Goal: Task Accomplishment & Management: Manage account settings

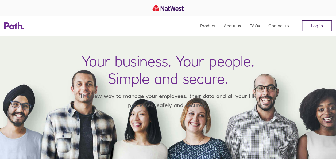
click at [316, 28] on link "Log in" at bounding box center [317, 25] width 30 height 11
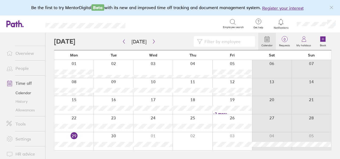
click at [332, 8] on icon "link" at bounding box center [332, 7] width 4 height 4
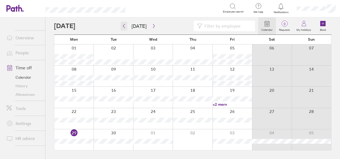
click at [121, 22] on button "button" at bounding box center [124, 26] width 7 height 9
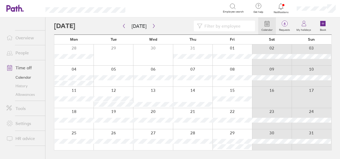
click at [62, 135] on div at bounding box center [73, 139] width 39 height 21
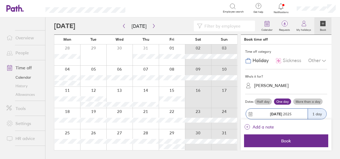
click at [265, 85] on div "[PERSON_NAME]" at bounding box center [271, 85] width 35 height 5
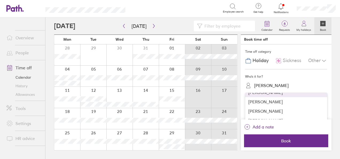
scroll to position [16, 0]
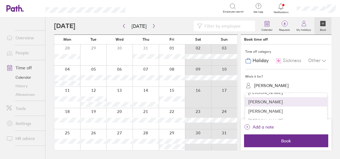
click at [264, 102] on div "[PERSON_NAME]" at bounding box center [286, 101] width 82 height 9
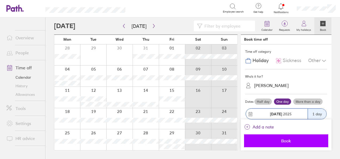
click at [282, 140] on span "Book" at bounding box center [286, 140] width 77 height 5
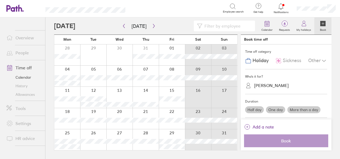
click at [269, 86] on div "[PERSON_NAME]" at bounding box center [271, 85] width 35 height 5
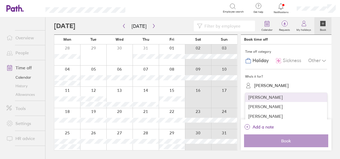
scroll to position [30, 0]
click at [267, 97] on div "[PERSON_NAME]" at bounding box center [286, 96] width 82 height 9
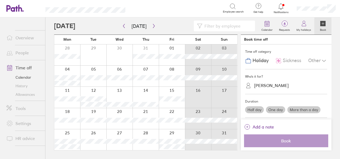
click at [275, 110] on label "One day" at bounding box center [275, 109] width 19 height 7
click at [0, 0] on input "One day" at bounding box center [0, 0] width 0 height 0
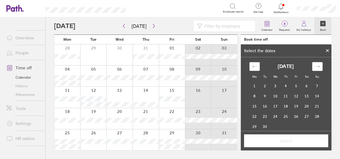
click at [254, 70] on div "Move backward to switch to the previous month." at bounding box center [255, 66] width 10 height 9
click at [253, 123] on td "25" at bounding box center [255, 126] width 10 height 10
click at [256, 138] on span "Select" at bounding box center [286, 140] width 77 height 5
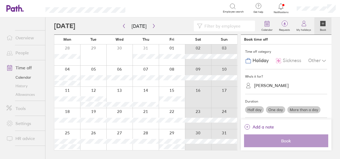
click at [276, 140] on span "Book" at bounding box center [286, 140] width 77 height 5
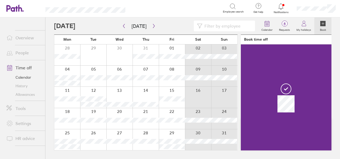
click at [276, 140] on div at bounding box center [286, 97] width 91 height 106
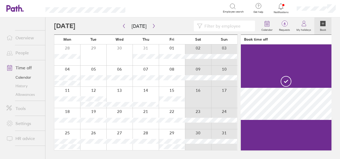
drag, startPoint x: 276, startPoint y: 140, endPoint x: 268, endPoint y: 137, distance: 8.6
click at [268, 137] on div at bounding box center [286, 97] width 91 height 106
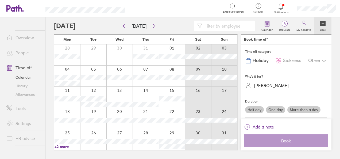
click at [276, 86] on div "[PERSON_NAME]" at bounding box center [271, 85] width 35 height 5
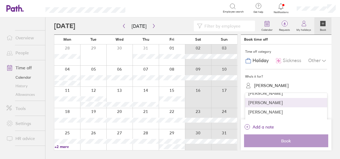
scroll to position [53, 0]
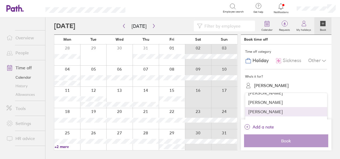
click at [267, 111] on div "[PERSON_NAME]" at bounding box center [286, 111] width 82 height 9
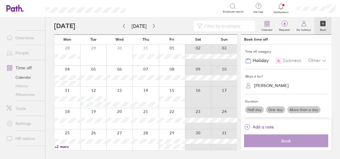
click at [271, 109] on label "One day" at bounding box center [275, 109] width 19 height 7
click at [0, 0] on input "One day" at bounding box center [0, 0] width 0 height 0
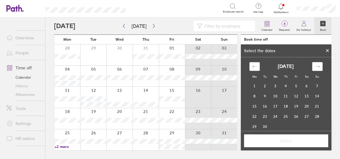
click at [256, 68] on div "Move backward to switch to the previous month." at bounding box center [255, 66] width 10 height 9
click at [255, 124] on td "25" at bounding box center [255, 126] width 10 height 10
click at [265, 139] on span "Select" at bounding box center [286, 140] width 77 height 5
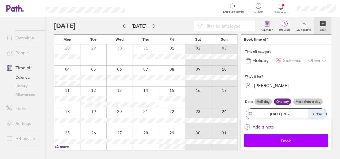
click at [284, 140] on span "Book" at bounding box center [286, 140] width 77 height 5
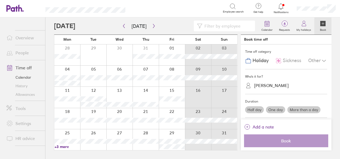
click at [266, 87] on div "[PERSON_NAME]" at bounding box center [271, 85] width 35 height 5
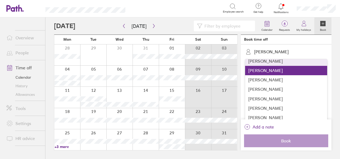
scroll to position [37, 0]
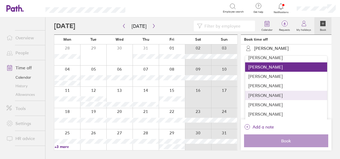
click at [274, 93] on div "[PERSON_NAME]" at bounding box center [286, 95] width 82 height 9
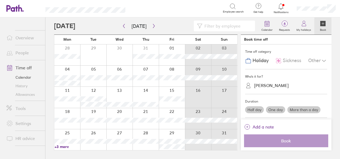
click at [275, 111] on label "One day" at bounding box center [275, 109] width 19 height 7
click at [0, 0] on input "One day" at bounding box center [0, 0] width 0 height 0
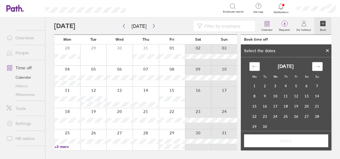
click at [253, 66] on icon "Move backward to switch to the previous month." at bounding box center [254, 66] width 5 height 5
click at [253, 121] on td "25" at bounding box center [255, 126] width 10 height 10
click at [278, 138] on button "Select" at bounding box center [286, 140] width 84 height 13
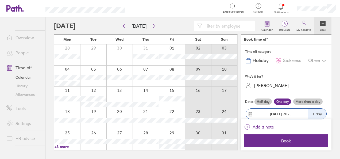
click at [278, 138] on button "Book" at bounding box center [286, 140] width 84 height 13
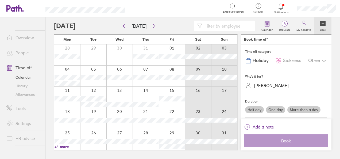
click at [266, 85] on div "[PERSON_NAME]" at bounding box center [271, 85] width 35 height 5
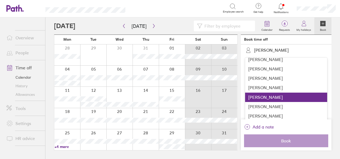
scroll to position [37, 0]
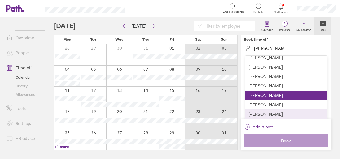
click at [269, 111] on div "[PERSON_NAME]" at bounding box center [286, 113] width 82 height 9
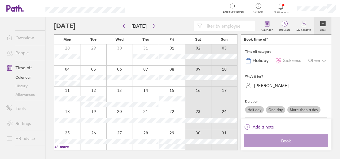
scroll to position [0, 0]
click at [275, 112] on label "One day" at bounding box center [275, 109] width 19 height 7
click at [0, 0] on input "One day" at bounding box center [0, 0] width 0 height 0
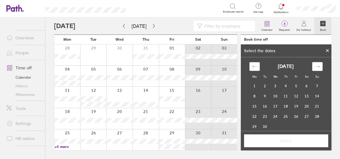
click at [256, 66] on div "Move backward to switch to the previous month." at bounding box center [255, 66] width 10 height 9
click at [255, 122] on td "25" at bounding box center [255, 126] width 10 height 10
click at [262, 136] on button "Select" at bounding box center [286, 140] width 84 height 13
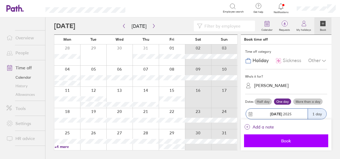
click at [283, 141] on span "Book" at bounding box center [286, 140] width 77 height 5
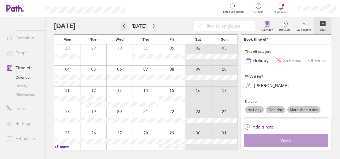
click at [125, 25] on icon "button" at bounding box center [124, 26] width 4 height 4
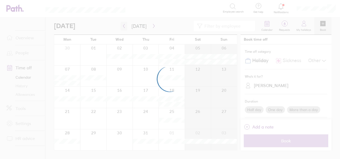
click at [125, 25] on div at bounding box center [170, 79] width 340 height 159
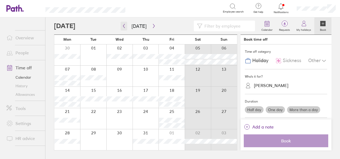
click at [125, 25] on icon "button" at bounding box center [124, 26] width 4 height 4
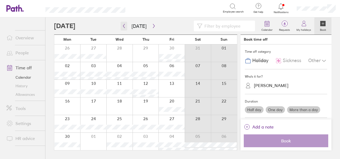
click at [125, 25] on icon "button" at bounding box center [124, 26] width 4 height 4
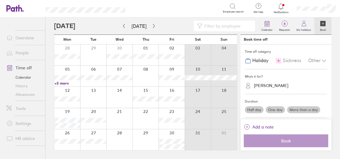
click at [73, 136] on div at bounding box center [67, 139] width 26 height 21
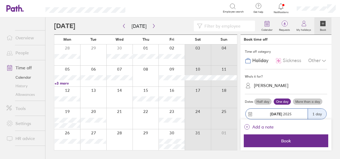
click at [73, 136] on div at bounding box center [67, 139] width 26 height 21
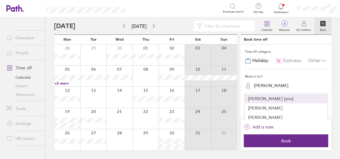
click at [279, 87] on div "[PERSON_NAME]" at bounding box center [290, 85] width 76 height 8
click at [273, 99] on div "[PERSON_NAME] (you)" at bounding box center [286, 98] width 82 height 9
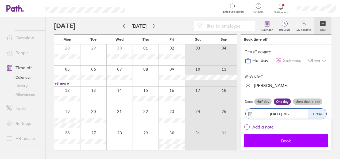
click at [274, 140] on span "Book" at bounding box center [286, 140] width 77 height 5
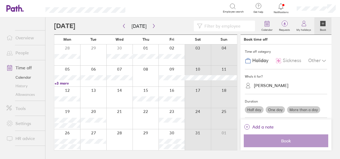
click at [73, 135] on div at bounding box center [67, 139] width 26 height 21
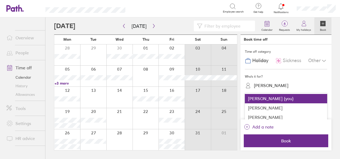
click at [277, 87] on div "[PERSON_NAME]" at bounding box center [271, 85] width 35 height 5
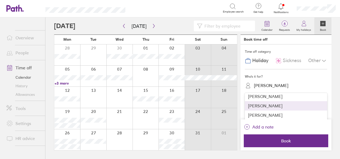
scroll to position [44, 0]
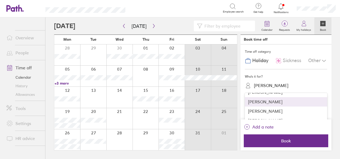
click at [282, 102] on div "[PERSON_NAME]" at bounding box center [286, 101] width 82 height 9
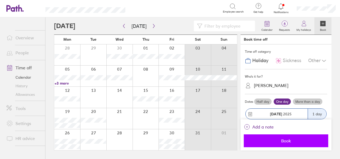
click at [278, 139] on span "Book" at bounding box center [286, 140] width 77 height 5
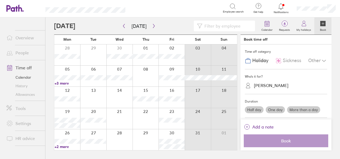
click at [267, 85] on div "[PERSON_NAME]" at bounding box center [271, 85] width 35 height 5
click at [73, 134] on div at bounding box center [67, 139] width 26 height 21
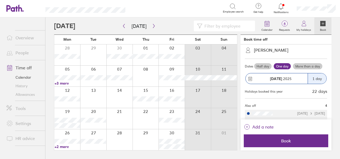
scroll to position [28, 0]
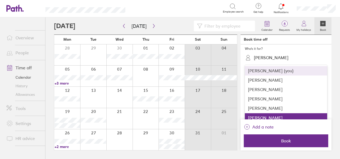
click at [276, 58] on div "[PERSON_NAME]" at bounding box center [271, 57] width 35 height 5
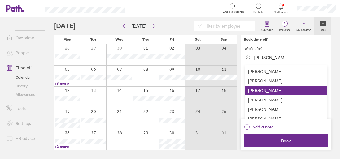
scroll to position [44, 0]
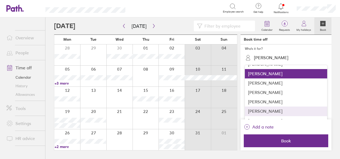
click at [278, 109] on div "[PERSON_NAME]" at bounding box center [286, 110] width 82 height 9
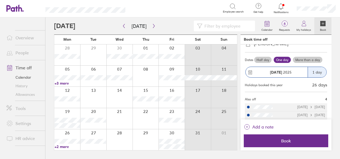
scroll to position [60, 0]
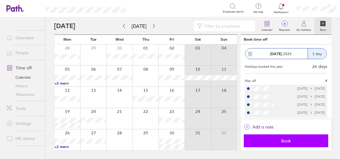
click at [273, 138] on span "Book" at bounding box center [286, 140] width 77 height 5
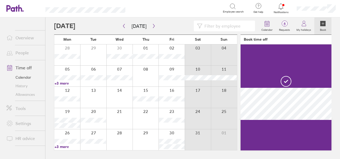
scroll to position [0, 0]
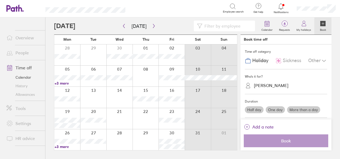
click at [74, 137] on div at bounding box center [67, 139] width 26 height 21
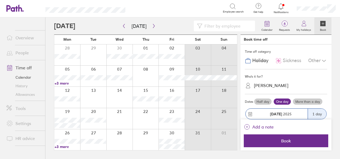
click at [283, 113] on span "[DATE]" at bounding box center [281, 114] width 22 height 4
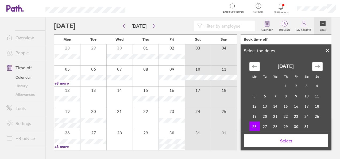
click at [252, 124] on td "26" at bounding box center [255, 126] width 10 height 10
click at [327, 52] on icon at bounding box center [328, 50] width 4 height 3
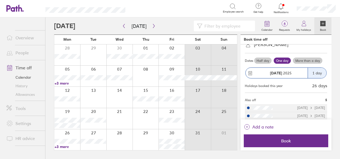
scroll to position [41, 0]
click at [291, 75] on div "[DATE]" at bounding box center [277, 72] width 62 height 10
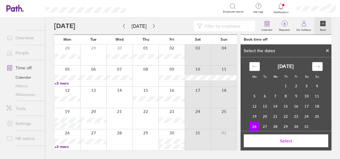
click at [327, 50] on icon at bounding box center [328, 50] width 4 height 3
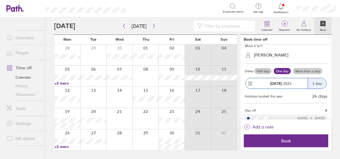
scroll to position [30, 0]
click at [276, 55] on div "[PERSON_NAME]" at bounding box center [271, 55] width 35 height 5
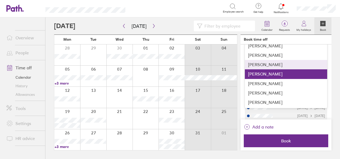
scroll to position [65, 0]
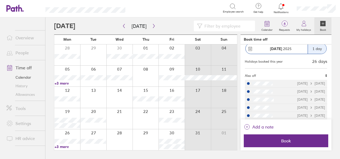
click at [243, 81] on div "Time off category Holiday Sickness Other Who's it for? [PERSON_NAME] Dates Half…" at bounding box center [286, 81] width 91 height 75
click at [76, 68] on div at bounding box center [67, 76] width 26 height 21
click at [72, 72] on div at bounding box center [67, 76] width 26 height 21
click at [66, 82] on link "+3 more" at bounding box center [68, 83] width 26 height 5
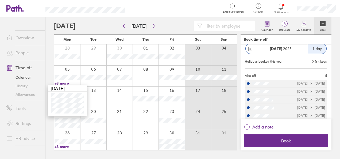
click at [74, 68] on div at bounding box center [67, 76] width 26 height 21
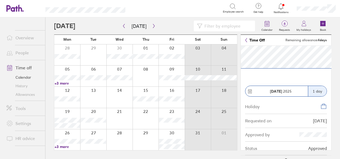
click at [65, 83] on link "+3 more" at bounding box center [68, 83] width 26 height 5
click at [73, 83] on link "+3 more" at bounding box center [68, 83] width 26 height 5
click at [77, 72] on div at bounding box center [67, 76] width 26 height 21
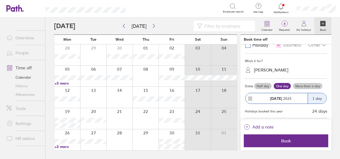
scroll to position [15, 0]
click at [280, 72] on div "[PERSON_NAME]" at bounding box center [271, 70] width 35 height 5
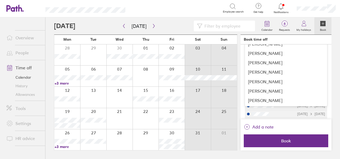
scroll to position [68, 0]
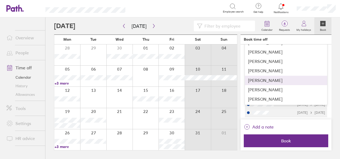
click at [279, 80] on div "[PERSON_NAME]" at bounding box center [286, 80] width 82 height 9
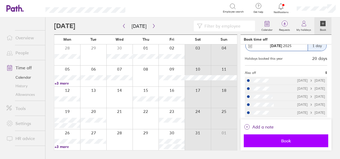
click at [277, 139] on span "Book" at bounding box center [286, 140] width 77 height 5
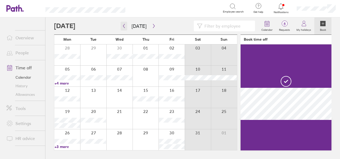
scroll to position [0, 0]
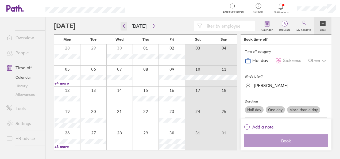
click at [126, 30] on button "button" at bounding box center [124, 26] width 7 height 9
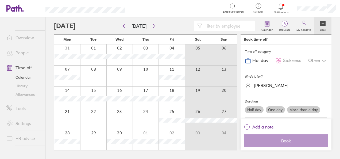
click at [164, 93] on div at bounding box center [172, 97] width 26 height 21
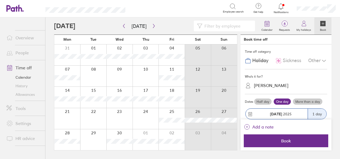
click at [164, 93] on div at bounding box center [172, 97] width 26 height 21
click at [170, 104] on div at bounding box center [172, 97] width 26 height 21
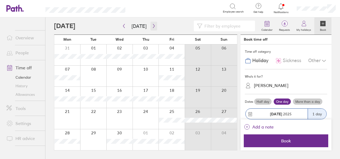
click at [153, 24] on icon "button" at bounding box center [154, 26] width 4 height 4
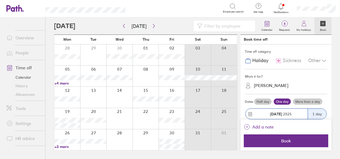
click at [74, 72] on div at bounding box center [67, 76] width 26 height 21
click at [72, 72] on div at bounding box center [67, 76] width 26 height 21
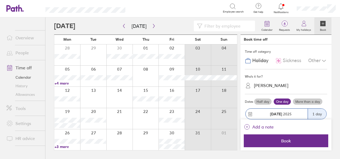
click at [66, 84] on link "+4 more" at bounding box center [68, 83] width 26 height 5
click at [122, 26] on icon "button" at bounding box center [124, 26] width 4 height 4
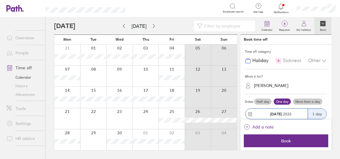
click at [64, 120] on div at bounding box center [67, 118] width 26 height 21
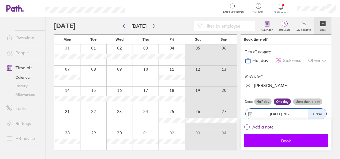
click at [264, 136] on button "Book" at bounding box center [286, 140] width 85 height 13
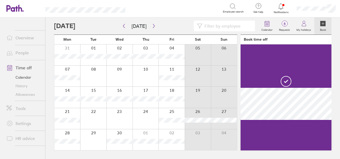
click at [72, 113] on div at bounding box center [67, 118] width 26 height 21
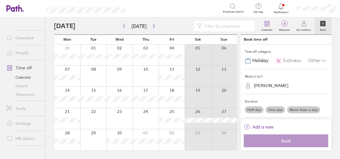
click at [72, 113] on div at bounding box center [67, 118] width 26 height 21
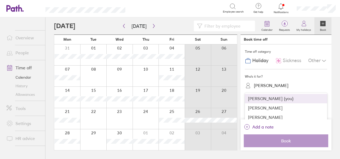
click at [257, 86] on div "[PERSON_NAME]" at bounding box center [271, 85] width 35 height 5
click at [259, 100] on div "[PERSON_NAME] (you)" at bounding box center [286, 98] width 82 height 9
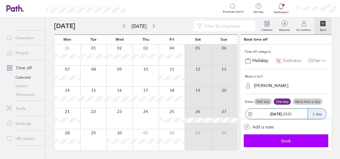
click at [271, 141] on span "Book" at bounding box center [286, 140] width 77 height 5
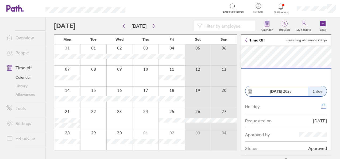
click at [286, 158] on icon at bounding box center [286, 162] width 9 height 9
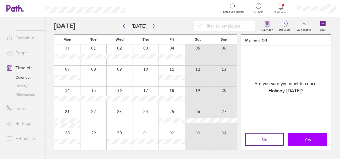
click at [302, 139] on button "Yes" at bounding box center [307, 139] width 39 height 13
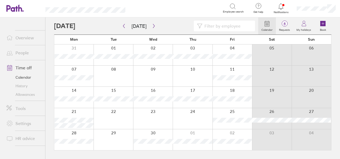
click at [78, 115] on div at bounding box center [73, 118] width 39 height 21
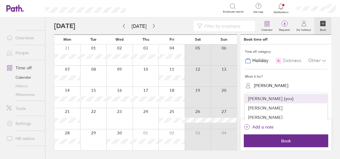
click at [272, 88] on div "[PERSON_NAME]" at bounding box center [290, 85] width 76 height 8
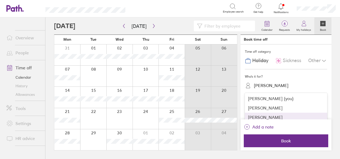
drag, startPoint x: 269, startPoint y: 105, endPoint x: 271, endPoint y: 117, distance: 12.6
click at [271, 117] on div "[PERSON_NAME] (you) [PERSON_NAME] [PERSON_NAME] [PERSON_NAME] [PERSON_NAME] [PE…" at bounding box center [286, 125] width 82 height 64
click at [271, 117] on div "[PERSON_NAME]" at bounding box center [286, 117] width 82 height 9
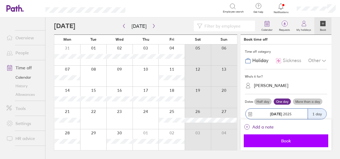
click at [275, 138] on button "Book" at bounding box center [286, 140] width 85 height 13
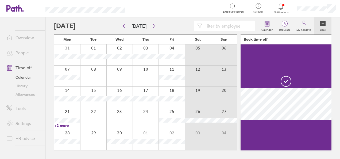
click at [75, 113] on div at bounding box center [67, 118] width 26 height 21
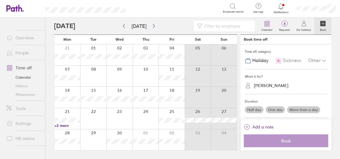
click at [61, 125] on link "+2 more" at bounding box center [68, 125] width 26 height 5
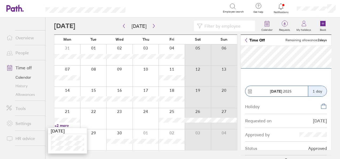
click at [285, 158] on icon at bounding box center [286, 162] width 9 height 9
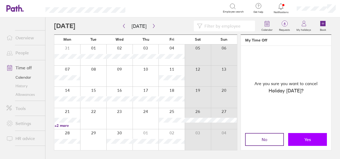
click at [309, 140] on span "Yes" at bounding box center [308, 139] width 6 height 5
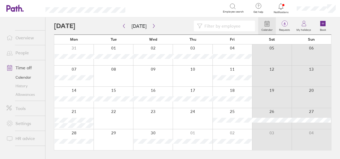
click at [71, 116] on div at bounding box center [73, 118] width 39 height 21
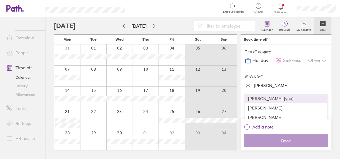
click at [260, 84] on div "[PERSON_NAME]" at bounding box center [271, 85] width 35 height 5
click at [65, 110] on div at bounding box center [67, 118] width 26 height 21
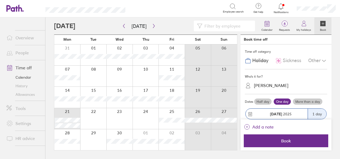
drag, startPoint x: 76, startPoint y: 115, endPoint x: 279, endPoint y: 86, distance: 204.8
click at [279, 86] on main "[DATE] [DATE] Mon Tue Wed Thu Fri Sat Sun 31 01 02 03 04 05 06 07 08 09 10 11 1…" at bounding box center [193, 88] width 278 height 142
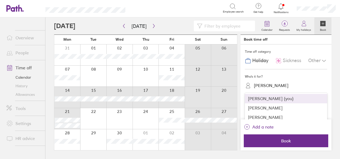
click at [279, 86] on div "[PERSON_NAME]" at bounding box center [271, 85] width 35 height 5
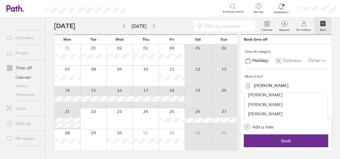
scroll to position [41, 0]
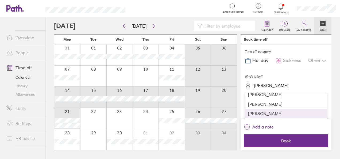
click at [278, 110] on div "[PERSON_NAME]" at bounding box center [286, 113] width 82 height 9
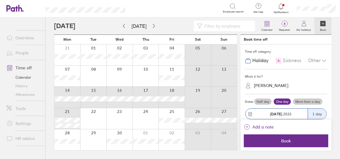
scroll to position [44, 0]
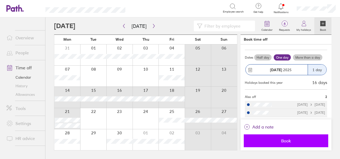
click at [276, 135] on button "Book" at bounding box center [286, 140] width 85 height 13
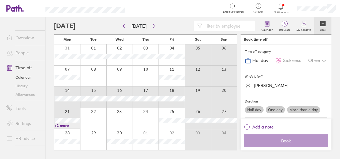
scroll to position [0, 0]
click at [71, 113] on div at bounding box center [67, 118] width 26 height 21
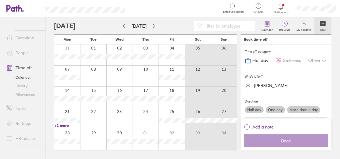
click at [71, 113] on div at bounding box center [67, 118] width 26 height 21
click at [75, 112] on div at bounding box center [67, 118] width 26 height 21
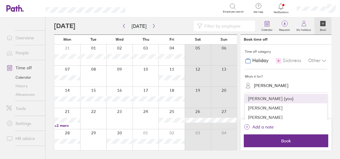
click at [279, 85] on div "[PERSON_NAME]" at bounding box center [271, 85] width 35 height 5
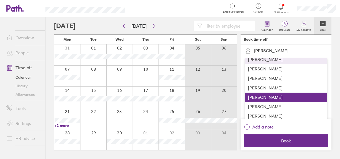
scroll to position [47, 0]
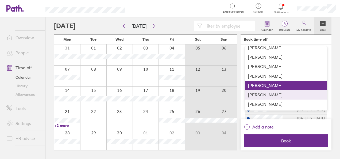
click at [279, 92] on div "[PERSON_NAME]" at bounding box center [286, 94] width 82 height 9
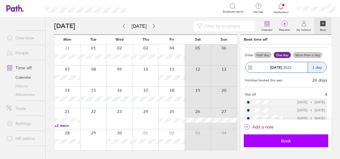
click at [268, 142] on span "Book" at bounding box center [286, 140] width 77 height 5
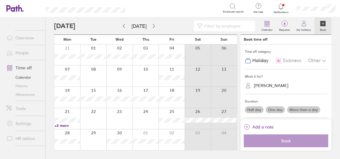
scroll to position [0, 0]
click at [66, 125] on link "+3 more" at bounding box center [68, 125] width 26 height 5
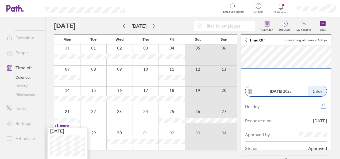
click at [286, 159] on icon at bounding box center [286, 162] width 6 height 6
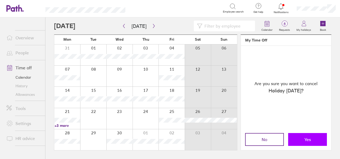
click at [308, 135] on button "Yes" at bounding box center [307, 139] width 39 height 13
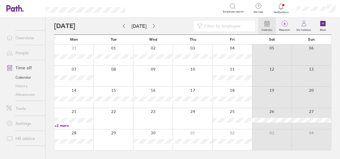
click at [89, 127] on link "+2 more" at bounding box center [74, 125] width 39 height 5
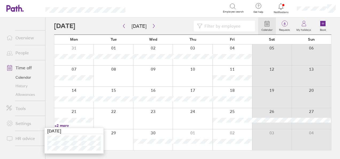
click at [84, 113] on div at bounding box center [73, 118] width 39 height 21
click at [94, 113] on div at bounding box center [114, 118] width 40 height 21
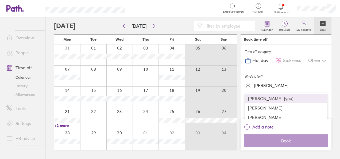
click at [287, 82] on div "[PERSON_NAME]" at bounding box center [290, 85] width 76 height 8
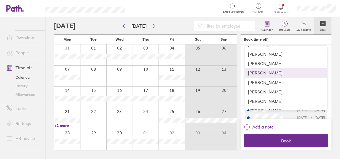
scroll to position [18, 0]
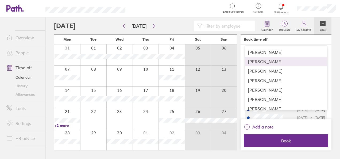
click at [268, 63] on div "[PERSON_NAME]" at bounding box center [286, 61] width 82 height 9
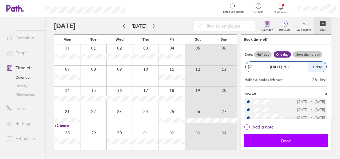
click at [274, 143] on button "Book" at bounding box center [286, 140] width 85 height 13
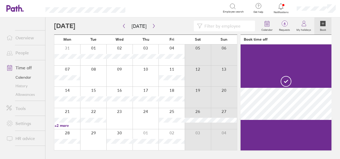
scroll to position [0, 0]
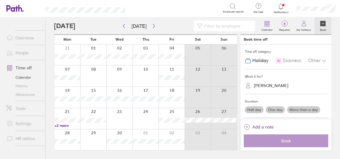
click at [74, 113] on div at bounding box center [67, 118] width 26 height 21
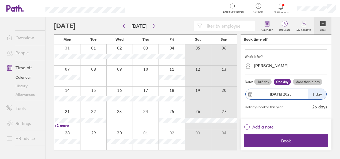
scroll to position [20, 0]
click at [277, 66] on div "[PERSON_NAME]" at bounding box center [271, 65] width 35 height 5
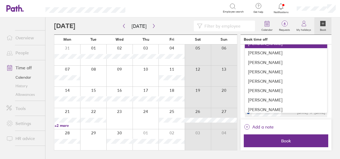
scroll to position [44, 0]
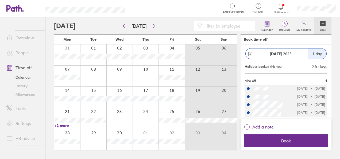
click at [195, 85] on div at bounding box center [198, 76] width 26 height 21
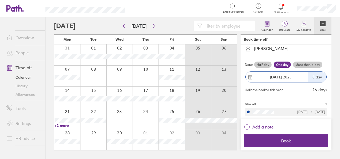
scroll to position [36, 0]
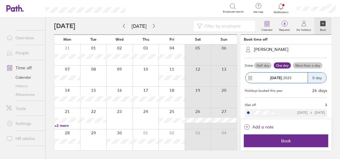
click at [172, 92] on div at bounding box center [172, 97] width 26 height 21
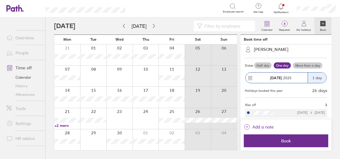
click at [172, 92] on div at bounding box center [172, 97] width 26 height 21
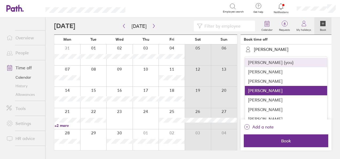
click at [278, 50] on div "[PERSON_NAME]" at bounding box center [271, 49] width 35 height 5
click at [268, 60] on div "[PERSON_NAME] (you)" at bounding box center [286, 62] width 82 height 9
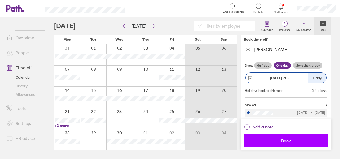
click at [285, 139] on span "Book" at bounding box center [286, 140] width 77 height 5
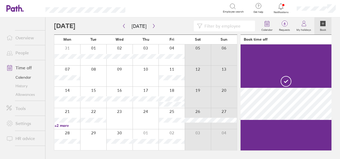
scroll to position [0, 0]
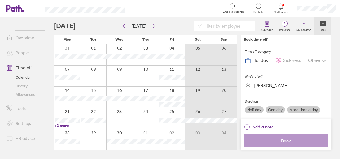
click at [166, 92] on div at bounding box center [172, 97] width 26 height 21
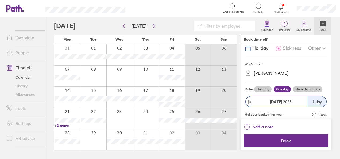
scroll to position [13, 0]
click at [64, 125] on link "+2 more" at bounding box center [68, 125] width 26 height 5
click at [62, 112] on div at bounding box center [67, 118] width 26 height 21
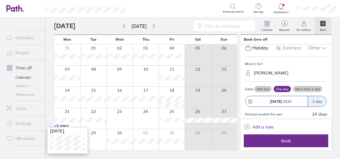
click at [62, 112] on div at bounding box center [67, 118] width 26 height 21
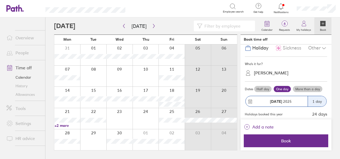
click at [62, 112] on div at bounding box center [67, 118] width 26 height 21
click at [74, 115] on div at bounding box center [67, 118] width 26 height 21
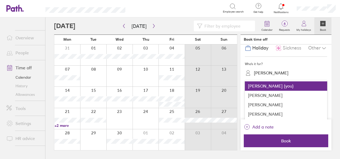
click at [265, 73] on div "[PERSON_NAME]" at bounding box center [271, 72] width 35 height 5
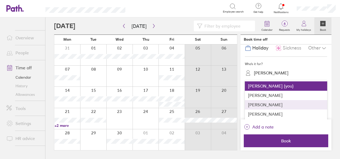
scroll to position [7, 0]
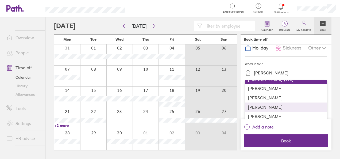
click at [265, 104] on div "[PERSON_NAME]" at bounding box center [286, 106] width 82 height 9
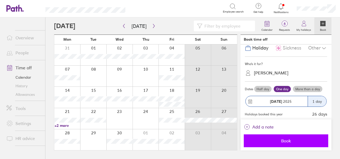
click at [275, 140] on span "Book" at bounding box center [286, 140] width 77 height 5
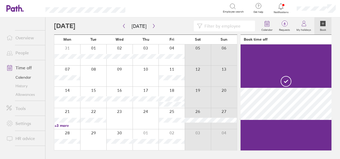
click at [168, 93] on div at bounding box center [172, 97] width 26 height 21
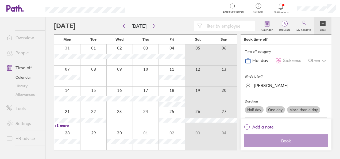
scroll to position [0, 0]
click at [168, 93] on div at bounding box center [172, 97] width 26 height 21
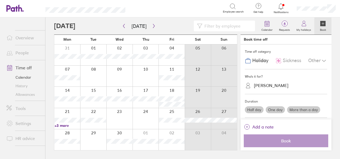
click at [168, 93] on div at bounding box center [172, 97] width 26 height 21
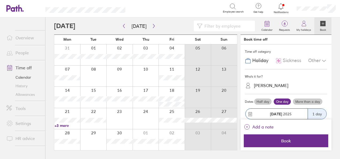
click at [168, 93] on div at bounding box center [172, 97] width 26 height 21
click at [279, 86] on div "[PERSON_NAME]" at bounding box center [271, 85] width 35 height 5
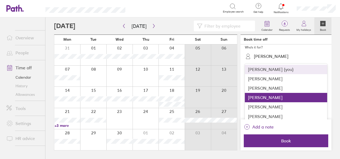
scroll to position [31, 0]
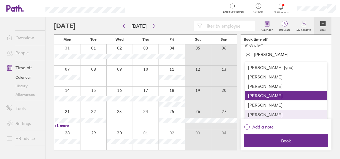
click at [261, 111] on div "[PERSON_NAME]" at bounding box center [286, 114] width 82 height 9
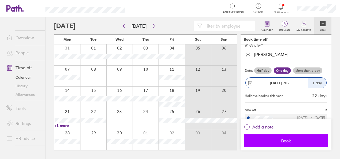
click at [263, 141] on span "Book" at bounding box center [286, 140] width 77 height 5
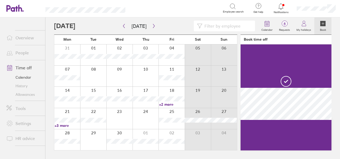
scroll to position [0, 0]
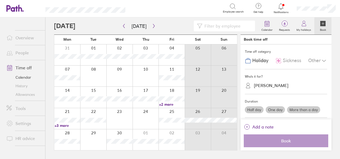
click at [173, 95] on div at bounding box center [172, 97] width 26 height 21
click at [173, 93] on div at bounding box center [172, 97] width 26 height 21
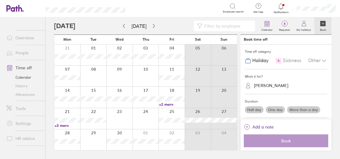
click at [173, 93] on div at bounding box center [172, 97] width 26 height 21
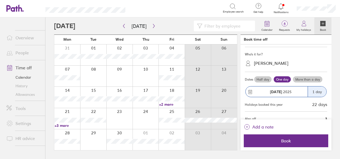
scroll to position [24, 0]
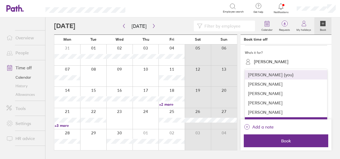
click at [270, 63] on div "[PERSON_NAME]" at bounding box center [271, 61] width 35 height 5
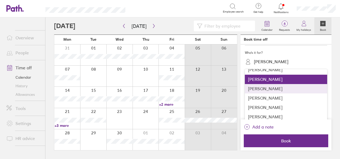
scroll to position [44, 0]
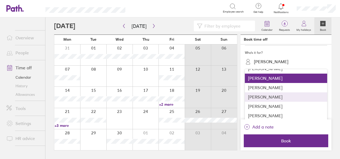
click at [271, 95] on div "[PERSON_NAME]" at bounding box center [286, 96] width 82 height 9
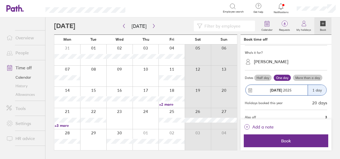
click at [268, 62] on div "[PERSON_NAME]" at bounding box center [271, 61] width 35 height 5
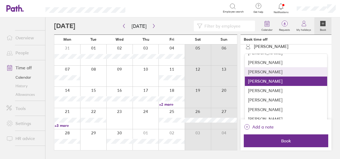
scroll to position [53, 0]
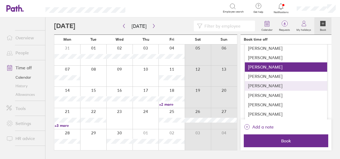
click at [275, 86] on div "[PERSON_NAME]" at bounding box center [286, 85] width 82 height 9
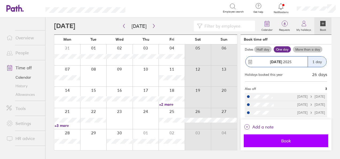
click at [269, 135] on button "Book" at bounding box center [286, 140] width 85 height 13
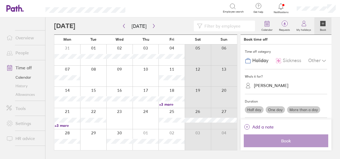
scroll to position [0, 0]
click at [126, 27] on button "button" at bounding box center [124, 26] width 7 height 9
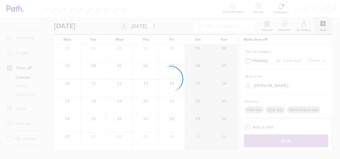
click at [126, 27] on div at bounding box center [170, 79] width 340 height 159
click at [125, 18] on div at bounding box center [170, 79] width 340 height 159
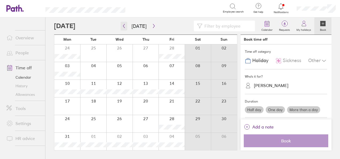
click at [124, 23] on button "button" at bounding box center [124, 26] width 7 height 9
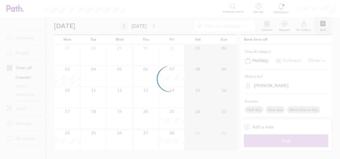
click at [124, 23] on div at bounding box center [170, 79] width 340 height 159
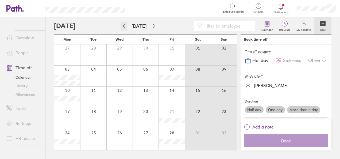
click at [124, 25] on icon "button" at bounding box center [124, 26] width 2 height 4
click at [120, 57] on div at bounding box center [119, 54] width 26 height 21
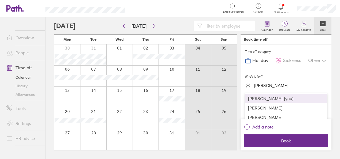
click at [279, 88] on div "[PERSON_NAME]" at bounding box center [290, 85] width 76 height 8
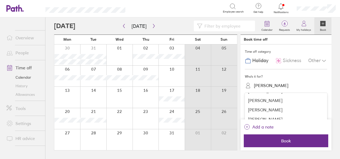
scroll to position [17, 0]
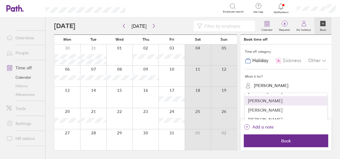
click at [269, 101] on div "[PERSON_NAME]" at bounding box center [286, 100] width 82 height 9
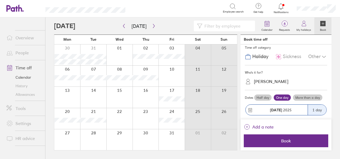
scroll to position [0, 0]
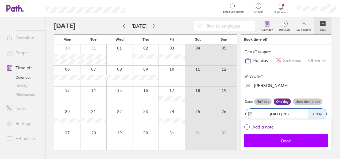
click at [275, 139] on span "Book" at bounding box center [286, 140] width 77 height 5
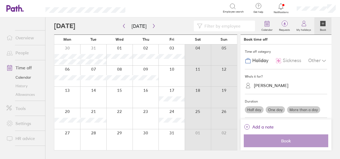
click at [127, 60] on div at bounding box center [119, 54] width 26 height 21
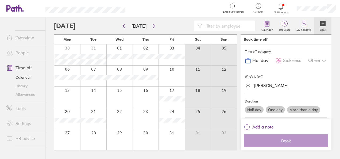
click at [127, 60] on div at bounding box center [119, 54] width 26 height 21
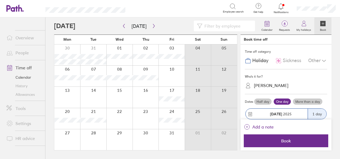
click at [127, 60] on div at bounding box center [119, 54] width 26 height 21
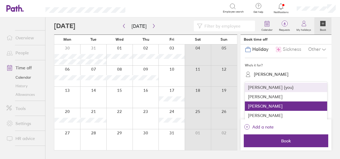
click at [269, 76] on div "[PERSON_NAME]" at bounding box center [271, 74] width 35 height 5
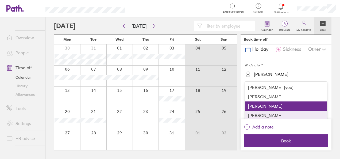
click at [267, 114] on div "[PERSON_NAME]" at bounding box center [286, 115] width 82 height 9
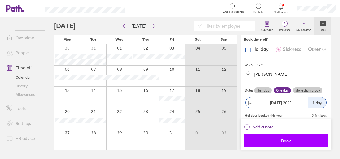
click at [270, 141] on span "Book" at bounding box center [286, 140] width 77 height 5
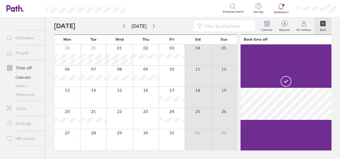
click at [124, 49] on div at bounding box center [119, 54] width 26 height 21
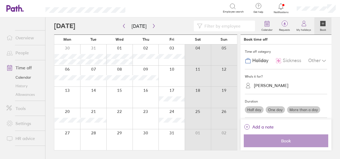
scroll to position [0, 0]
click at [124, 49] on div at bounding box center [119, 54] width 26 height 21
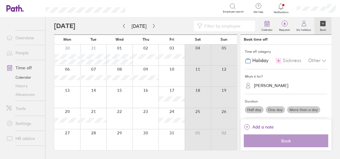
click at [124, 49] on div at bounding box center [119, 54] width 26 height 21
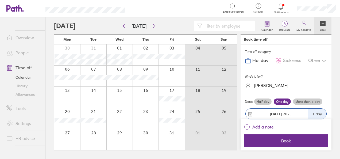
click at [124, 49] on div at bounding box center [119, 54] width 26 height 21
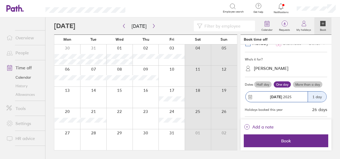
scroll to position [18, 0]
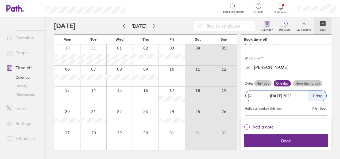
click at [288, 97] on span "[DATE]" at bounding box center [281, 96] width 22 height 4
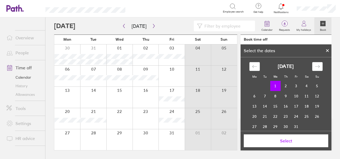
click at [274, 88] on td "1" at bounding box center [276, 86] width 10 height 10
click at [286, 140] on span "Select" at bounding box center [286, 140] width 77 height 5
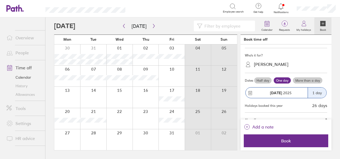
scroll to position [21, 0]
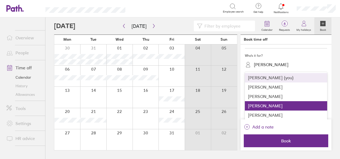
click at [280, 63] on div "[PERSON_NAME]" at bounding box center [271, 64] width 35 height 5
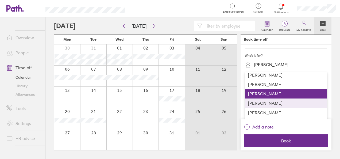
scroll to position [13, 0]
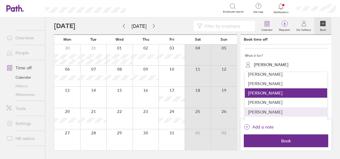
click at [264, 111] on div "[PERSON_NAME]" at bounding box center [286, 111] width 82 height 9
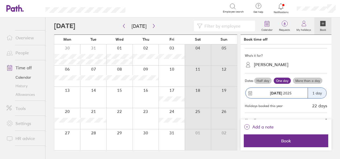
scroll to position [44, 0]
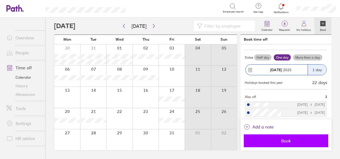
click at [311, 139] on span "Book" at bounding box center [286, 140] width 77 height 5
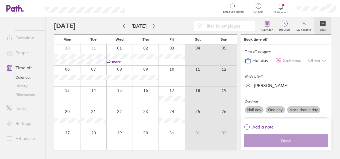
scroll to position [0, 0]
click at [127, 47] on div at bounding box center [119, 54] width 26 height 21
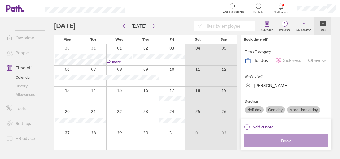
click at [127, 47] on div at bounding box center [119, 54] width 26 height 21
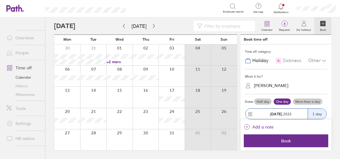
click at [127, 47] on div at bounding box center [119, 54] width 26 height 21
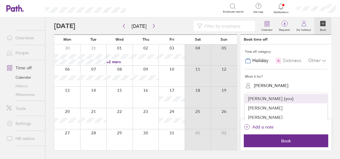
click at [272, 86] on div "[PERSON_NAME]" at bounding box center [271, 85] width 35 height 5
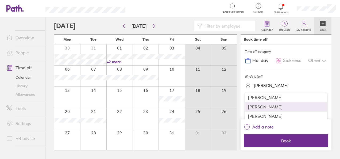
click at [270, 104] on div "[PERSON_NAME]" at bounding box center [286, 106] width 82 height 9
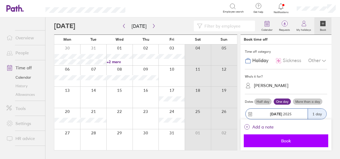
click at [271, 143] on span "Book" at bounding box center [286, 140] width 77 height 5
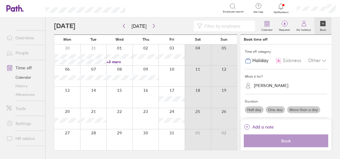
click at [130, 47] on div at bounding box center [119, 54] width 26 height 21
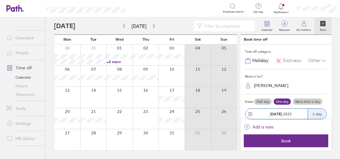
click at [130, 47] on div at bounding box center [119, 54] width 26 height 21
click at [127, 49] on div at bounding box center [119, 54] width 26 height 21
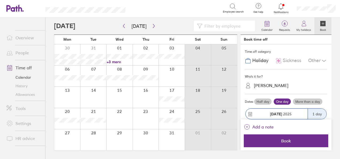
click at [127, 49] on div at bounding box center [119, 54] width 26 height 21
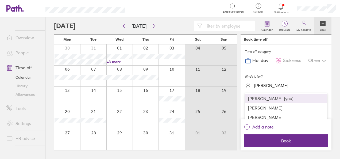
click at [262, 85] on div "[PERSON_NAME]" at bounding box center [271, 85] width 35 height 5
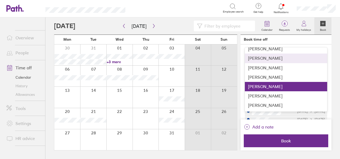
scroll to position [34, 0]
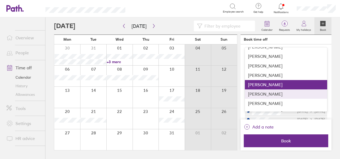
click at [285, 94] on div "[PERSON_NAME]" at bounding box center [286, 93] width 82 height 9
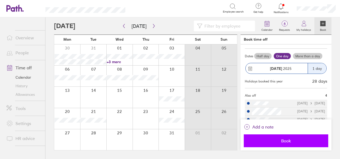
click at [286, 141] on span "Book" at bounding box center [286, 140] width 77 height 5
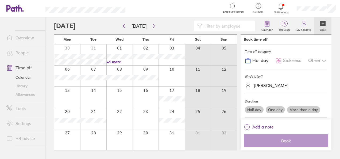
scroll to position [0, 0]
click at [126, 48] on div at bounding box center [119, 54] width 26 height 21
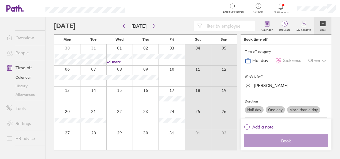
click at [126, 48] on div at bounding box center [119, 54] width 26 height 21
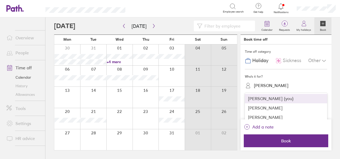
click at [275, 87] on div "[PERSON_NAME]" at bounding box center [271, 85] width 35 height 5
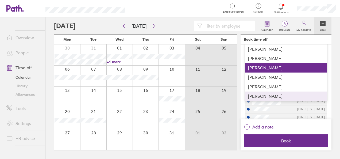
scroll to position [60, 0]
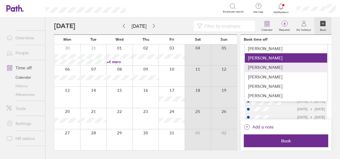
click at [270, 67] on div "[PERSON_NAME]" at bounding box center [286, 67] width 82 height 9
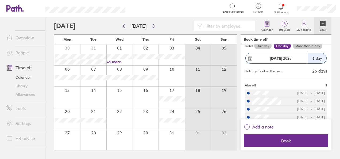
click at [283, 59] on span "[DATE]" at bounding box center [281, 58] width 22 height 4
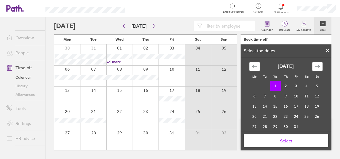
click at [315, 67] on icon "Move forward to switch to the next month." at bounding box center [317, 66] width 5 height 5
click at [255, 67] on icon "Move backward to switch to the previous month." at bounding box center [254, 66] width 5 height 5
click at [329, 50] on icon at bounding box center [328, 50] width 4 height 3
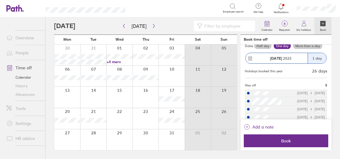
click at [283, 58] on span "[DATE]" at bounding box center [281, 58] width 22 height 4
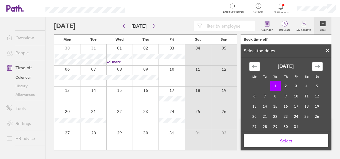
click at [329, 52] on div at bounding box center [328, 50] width 8 height 9
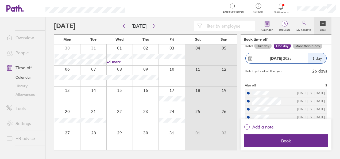
click at [289, 58] on span "[DATE]" at bounding box center [281, 58] width 22 height 4
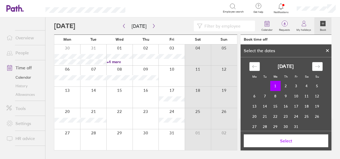
click at [328, 51] on icon at bounding box center [328, 50] width 4 height 3
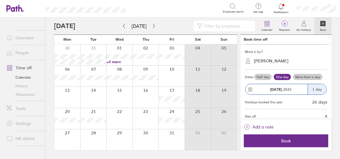
scroll to position [25, 0]
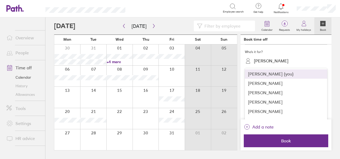
click at [273, 58] on div "[PERSON_NAME]" at bounding box center [290, 61] width 76 height 8
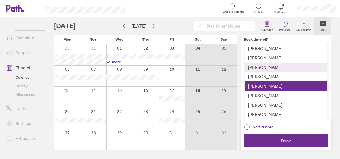
scroll to position [61, 0]
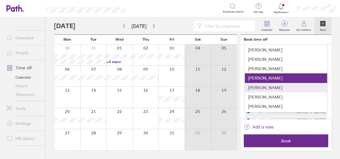
click at [278, 87] on div "[PERSON_NAME]" at bounding box center [286, 87] width 82 height 9
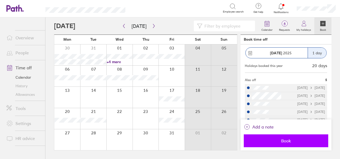
click at [284, 139] on span "Book" at bounding box center [286, 140] width 77 height 5
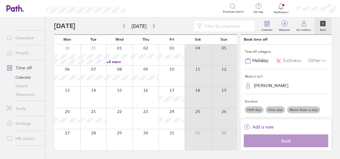
scroll to position [0, 0]
